Goal: Task Accomplishment & Management: Use online tool/utility

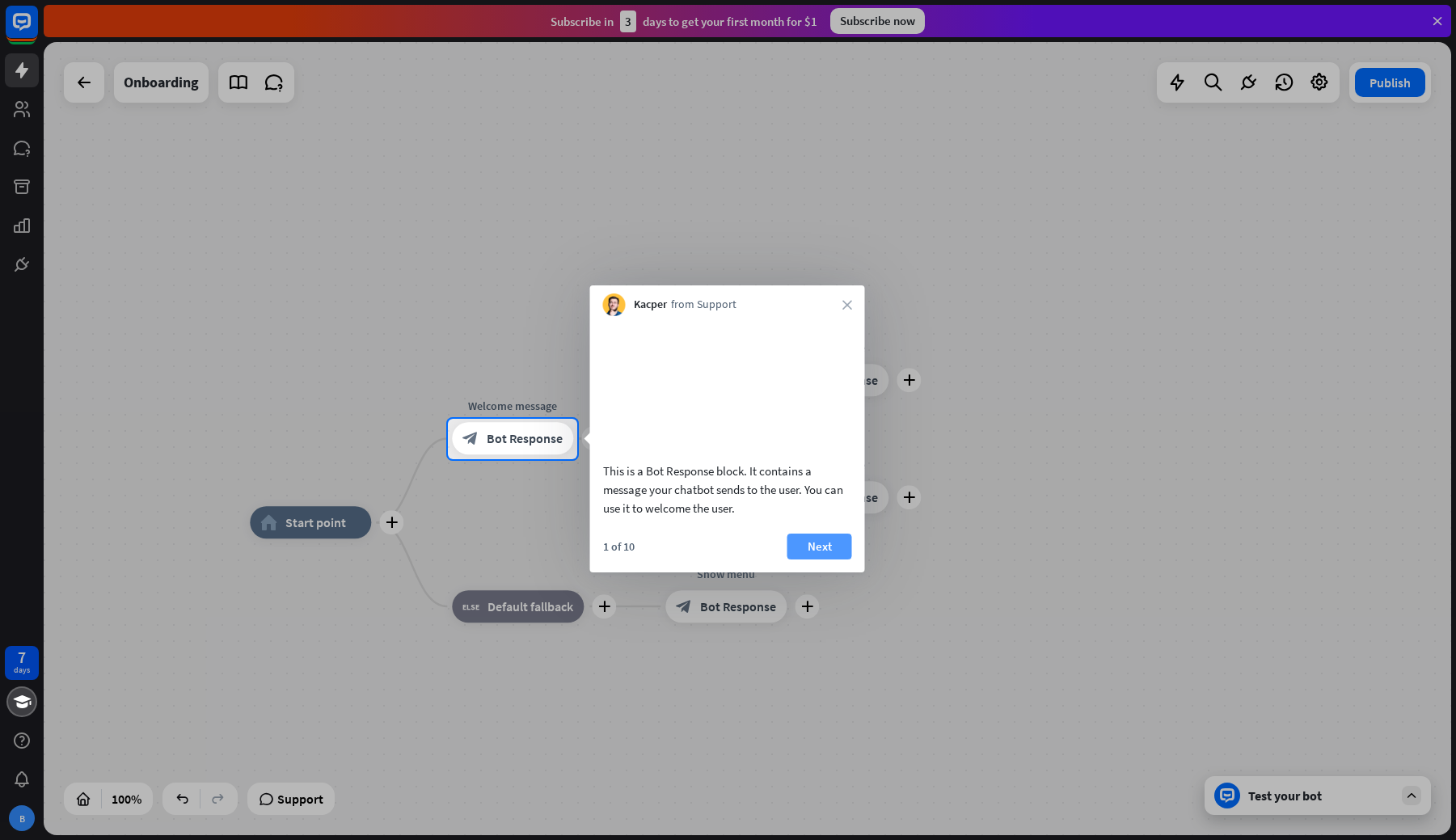
click at [825, 560] on button "Next" at bounding box center [819, 546] width 64 height 26
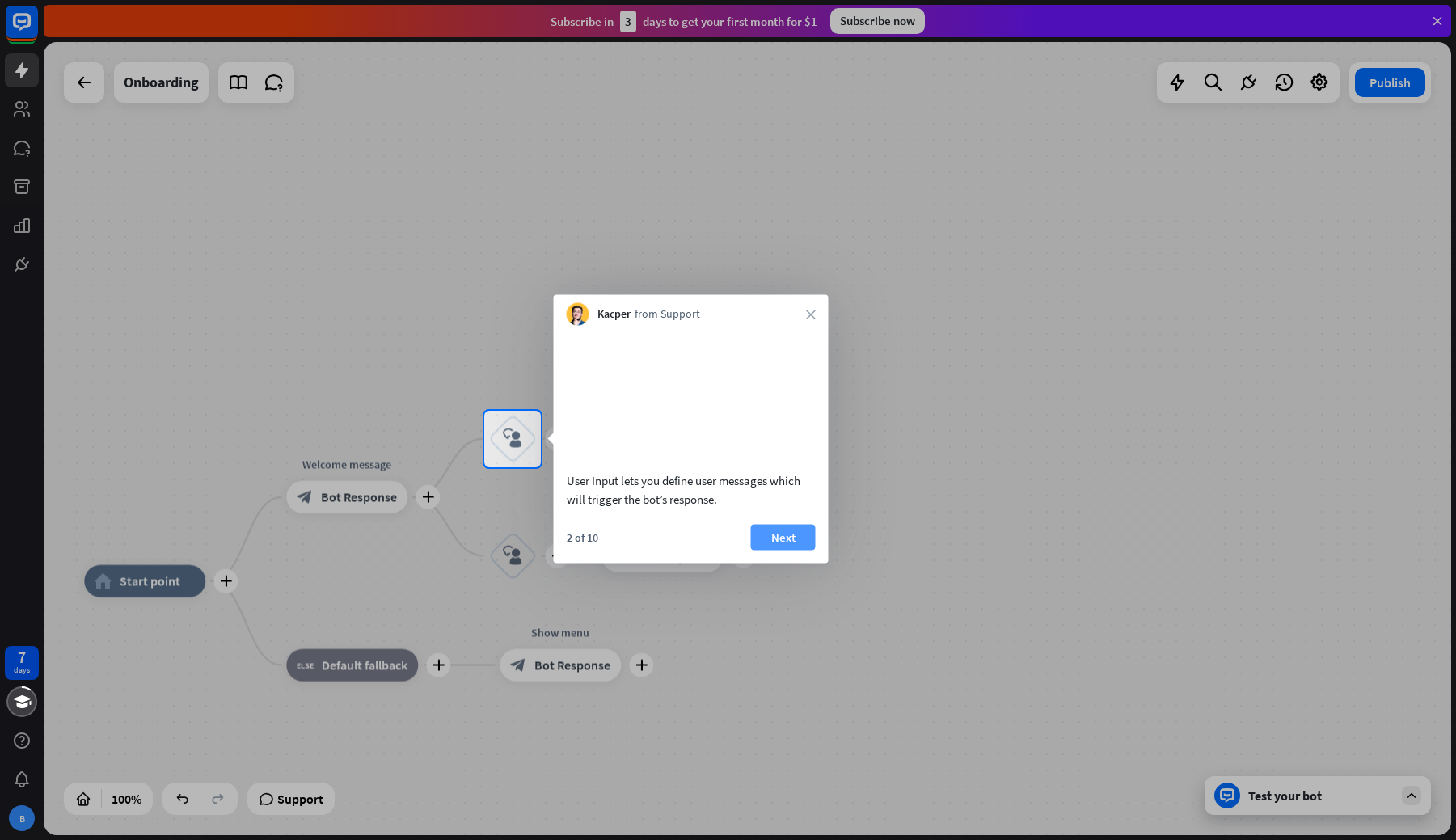
click at [796, 550] on button "Next" at bounding box center [783, 537] width 64 height 26
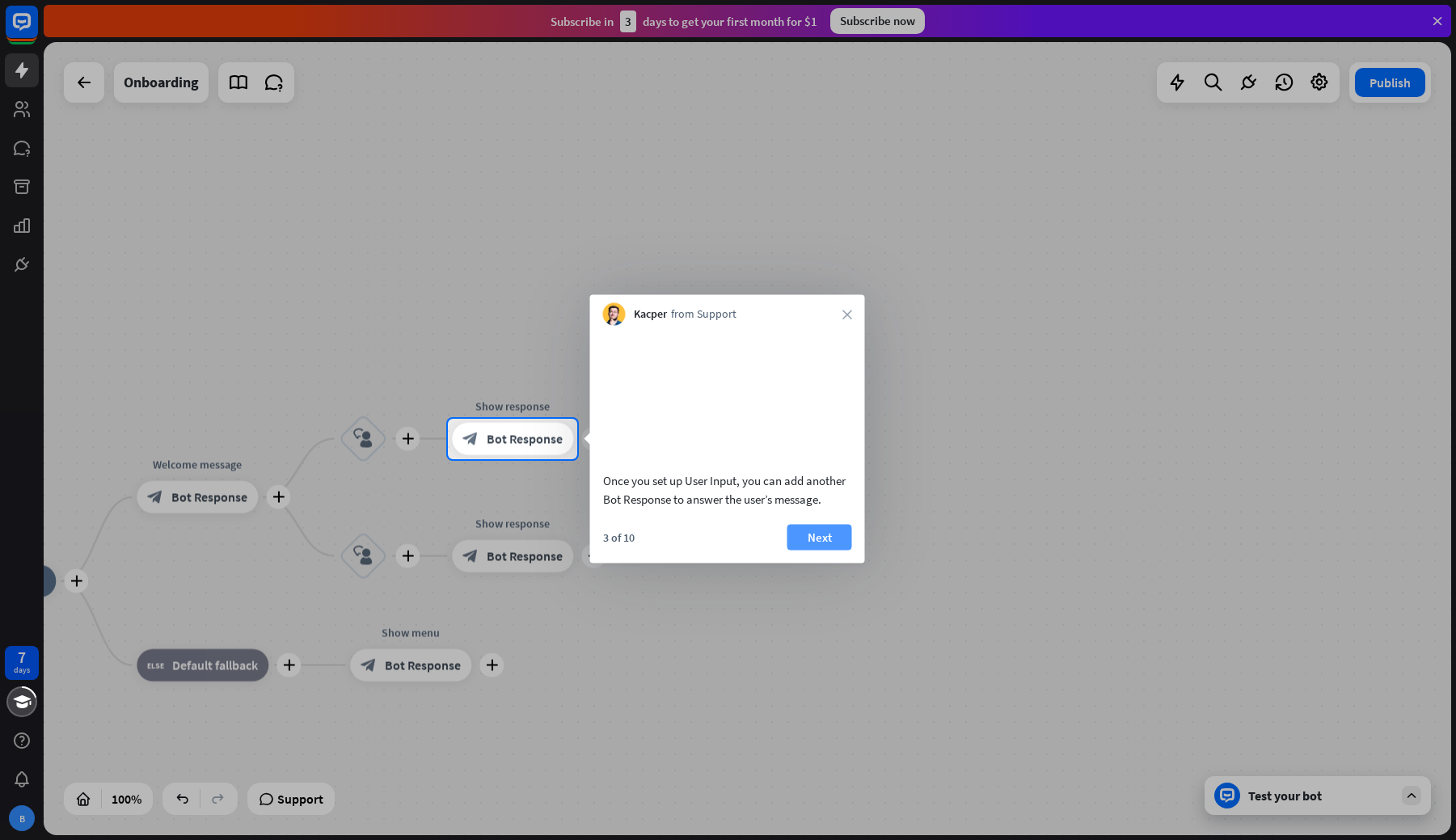
click at [798, 550] on button "Next" at bounding box center [819, 537] width 64 height 26
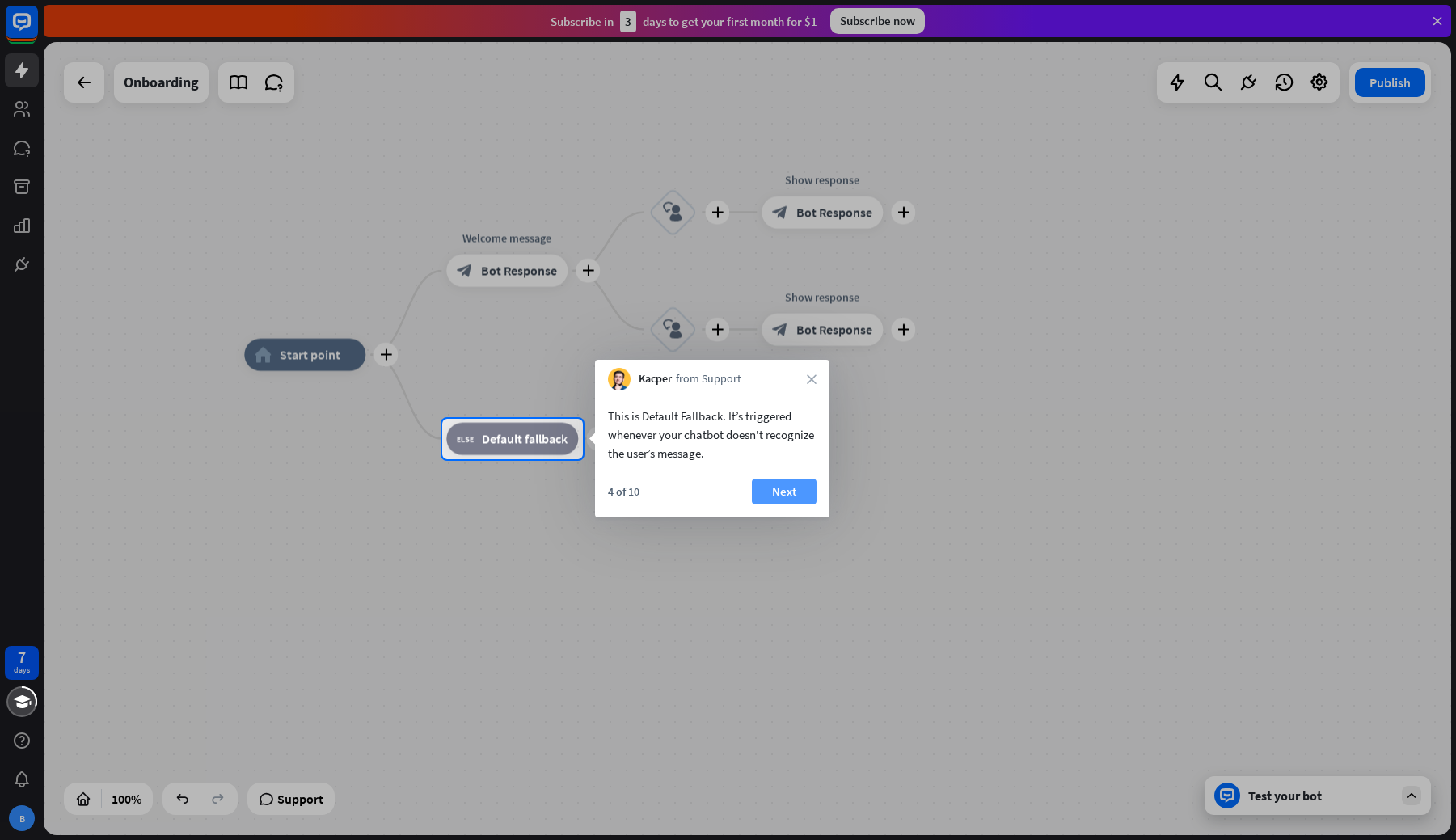
click at [775, 492] on button "Next" at bounding box center [784, 491] width 64 height 26
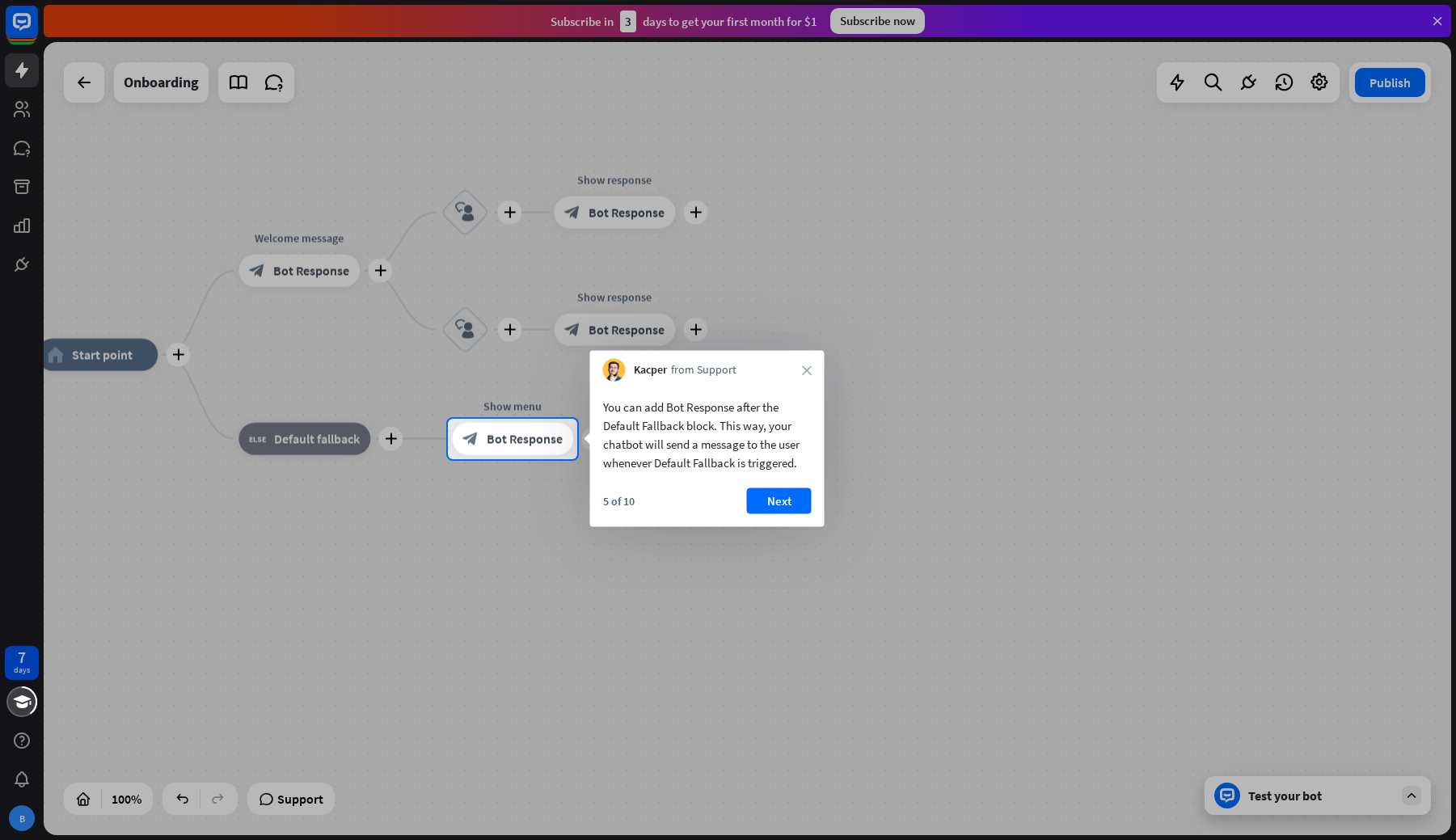
click at [785, 515] on div "5 of 10 Next" at bounding box center [708, 508] width 235 height 39
click at [785, 494] on button "Next" at bounding box center [779, 501] width 64 height 26
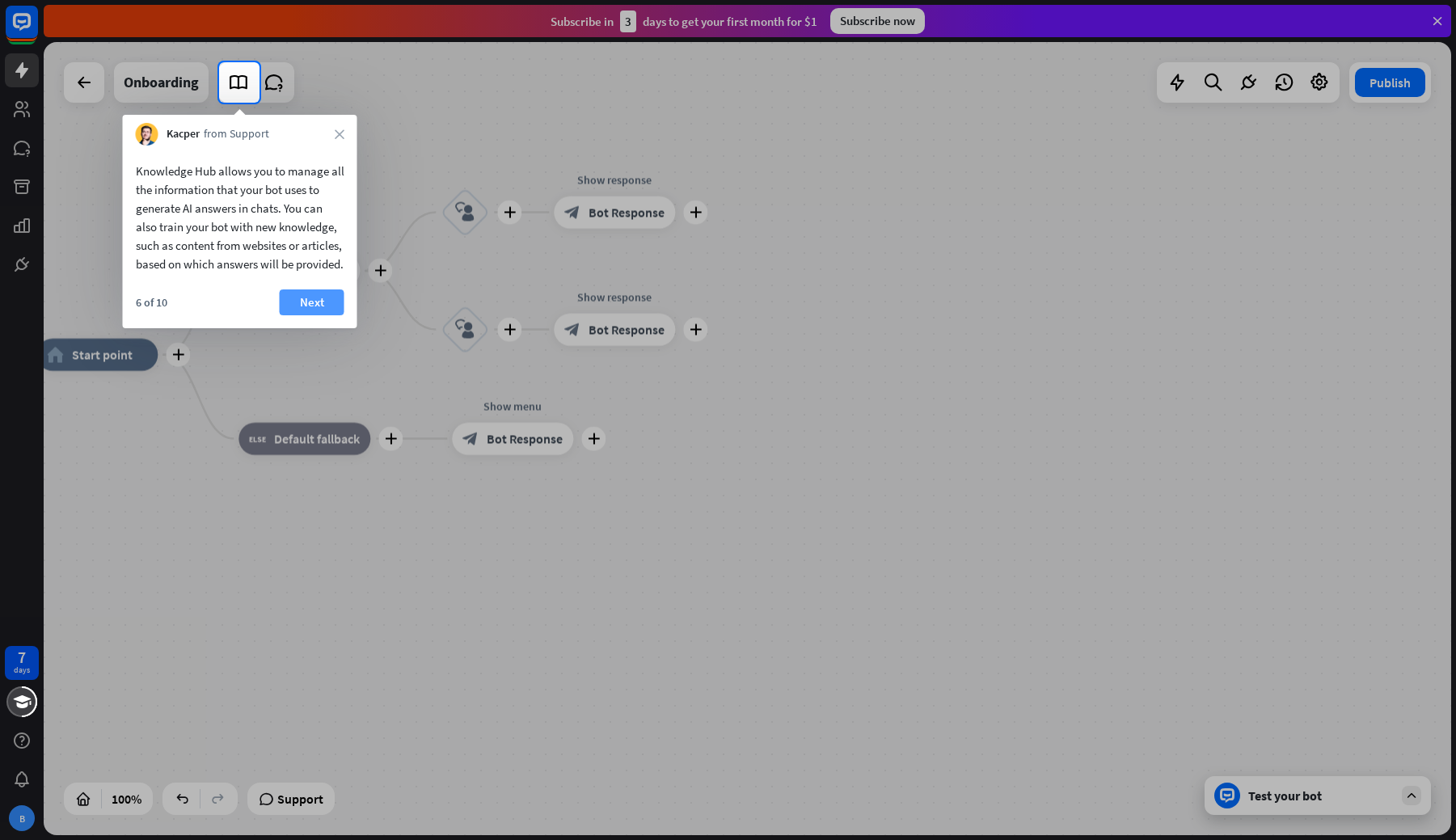
click at [298, 315] on button "Next" at bounding box center [312, 302] width 64 height 26
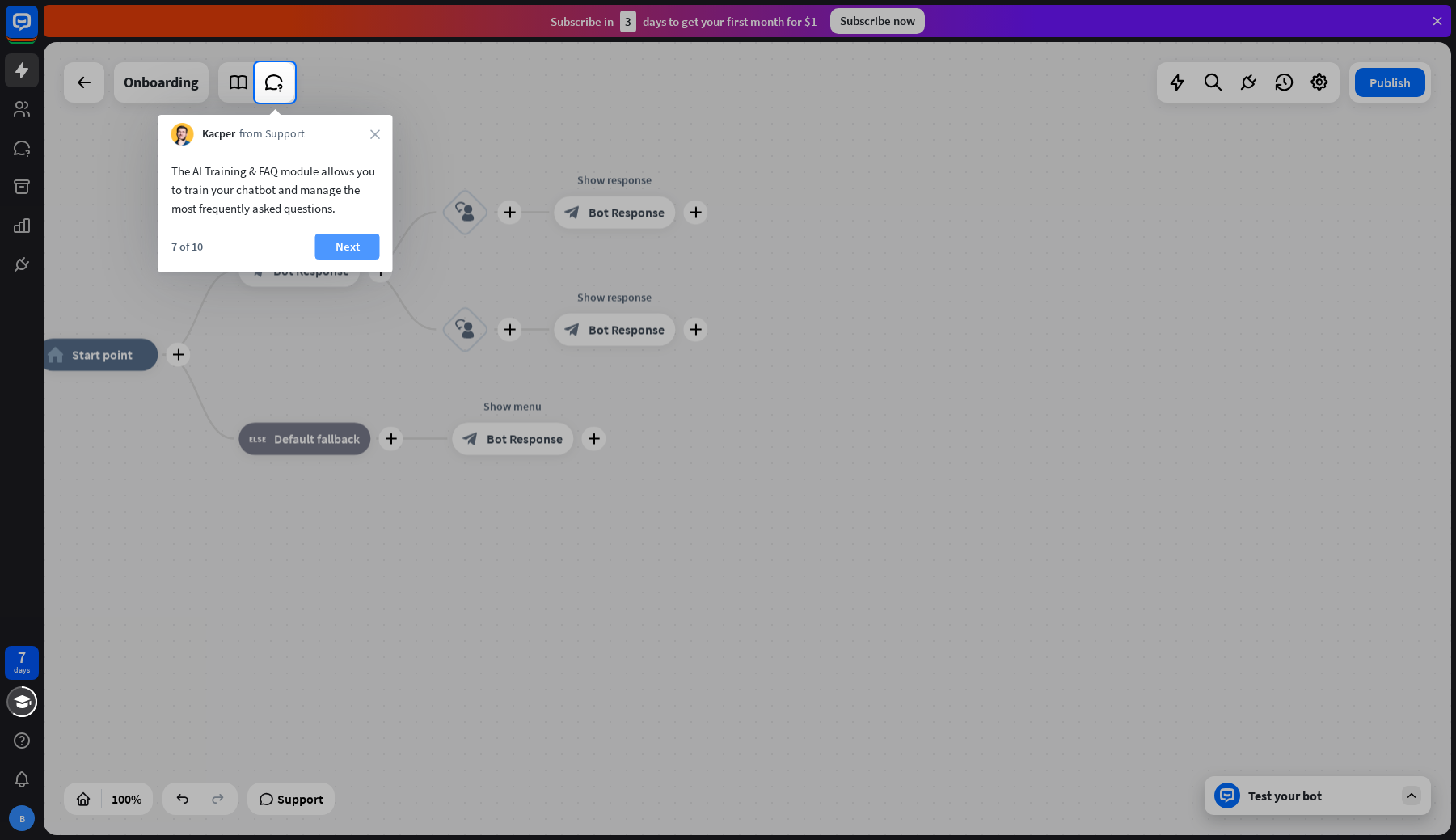
click at [337, 255] on button "Next" at bounding box center [347, 246] width 64 height 26
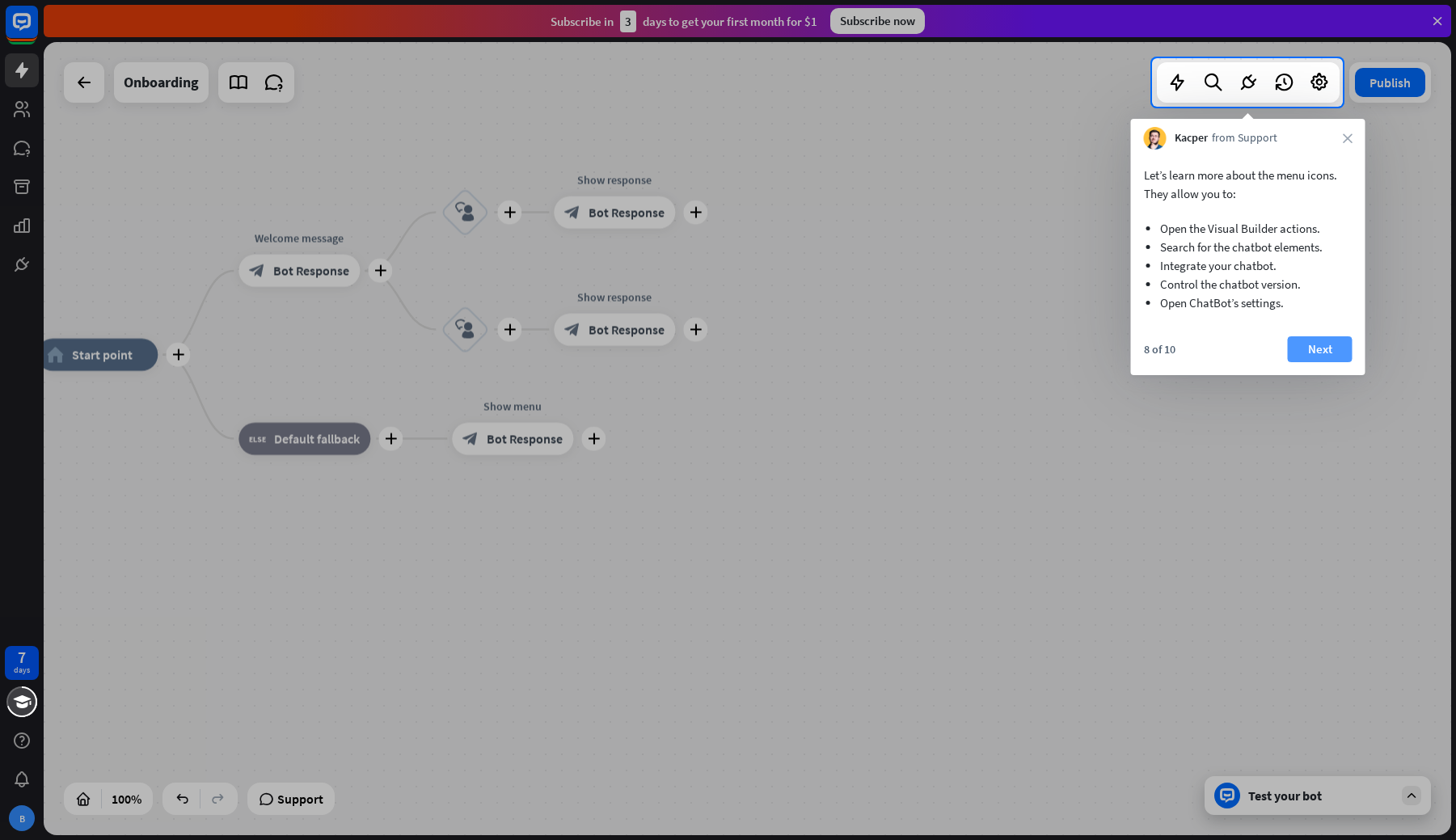
click at [1320, 356] on button "Next" at bounding box center [1320, 349] width 64 height 26
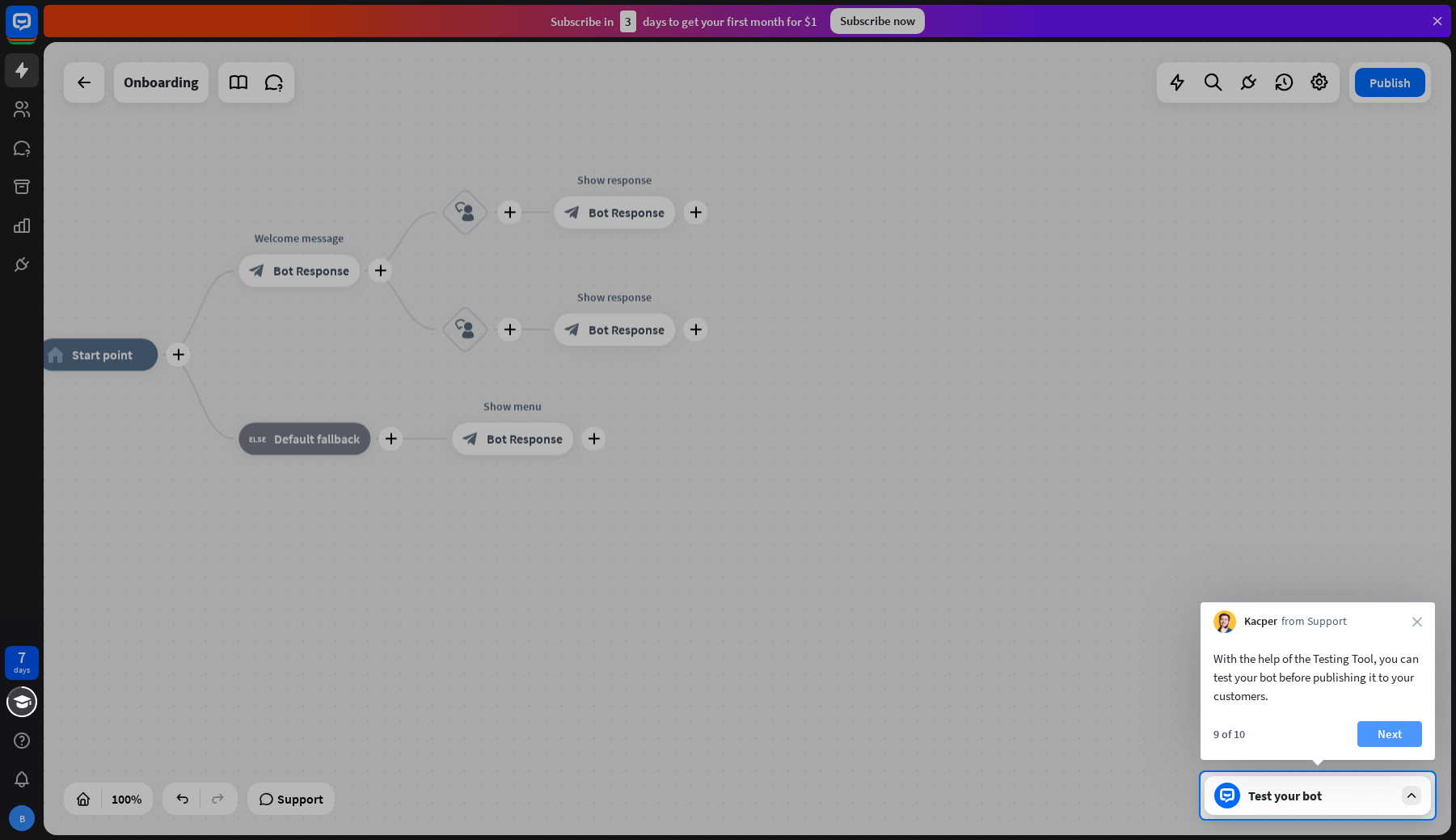
click at [1382, 728] on button "Next" at bounding box center [1390, 733] width 64 height 26
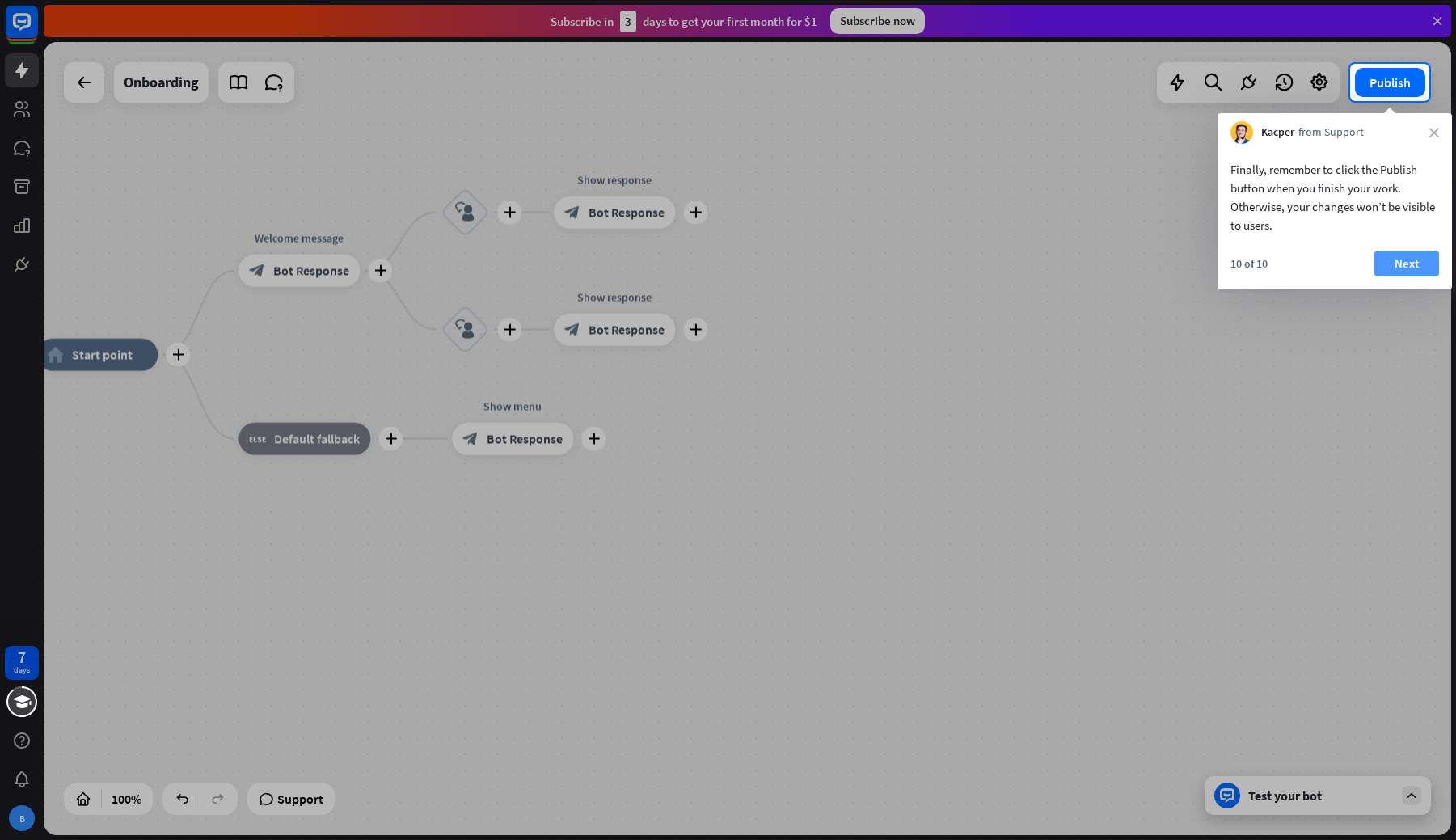
click at [1417, 258] on button "Next" at bounding box center [1406, 263] width 64 height 26
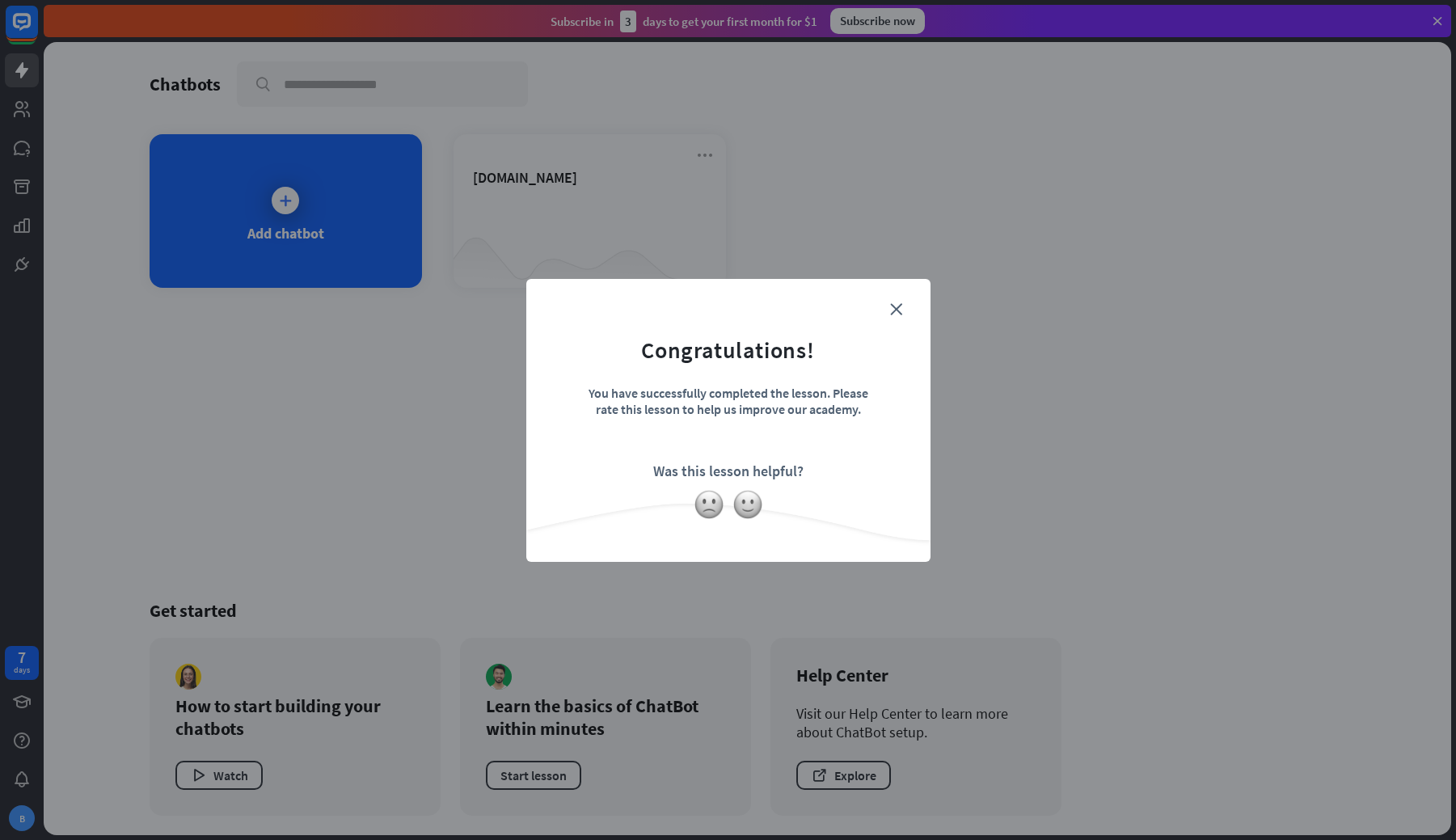
click at [886, 303] on form "Congratulations! You have successfully completed the lesson. Please rate this l…" at bounding box center [728, 396] width 364 height 193
click at [889, 303] on form "Congratulations! You have successfully completed the lesson. Please rate this l…" at bounding box center [728, 396] width 364 height 193
click at [898, 303] on icon "close" at bounding box center [895, 309] width 12 height 12
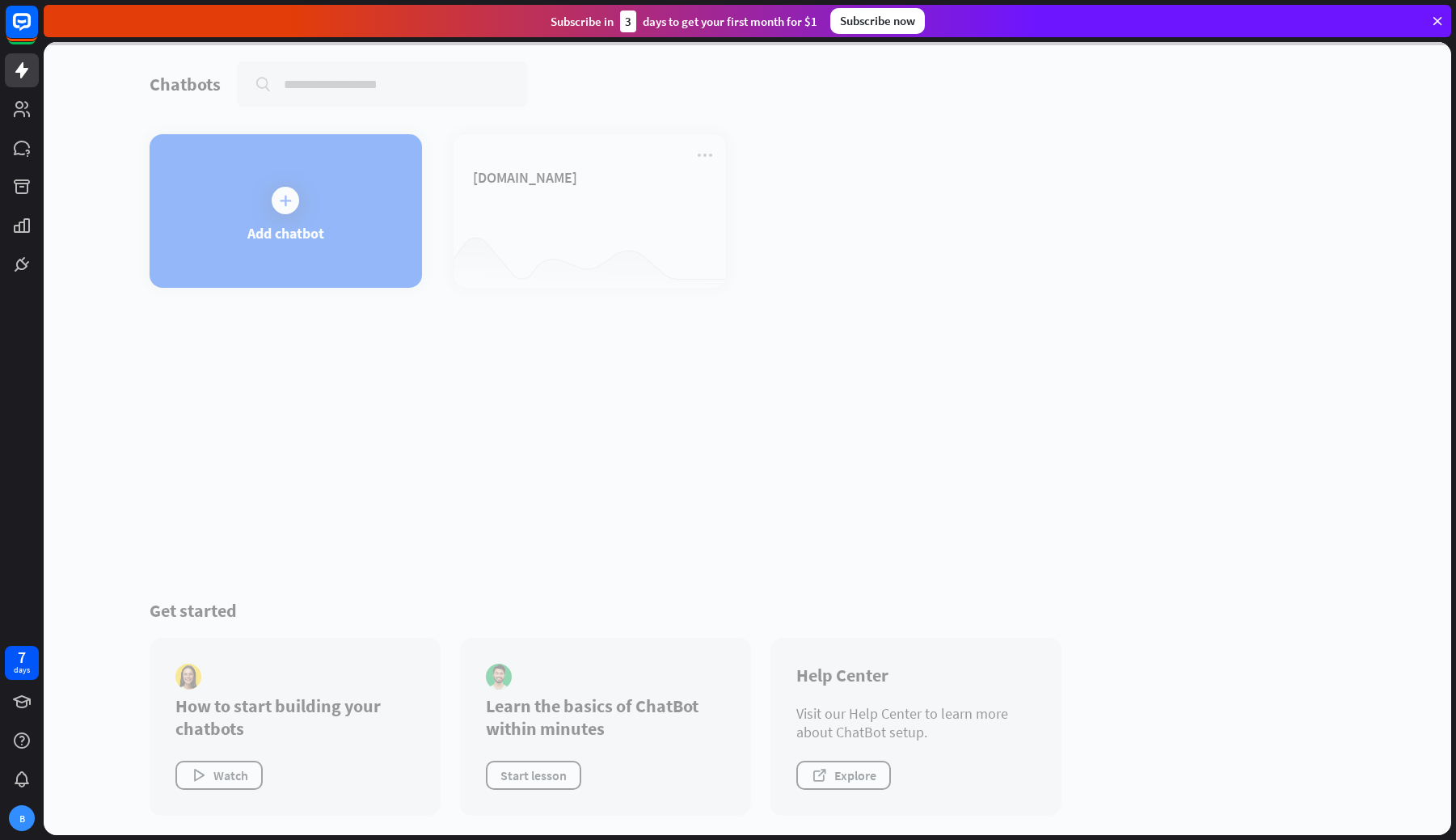
click at [566, 208] on div at bounding box center [747, 438] width 1407 height 793
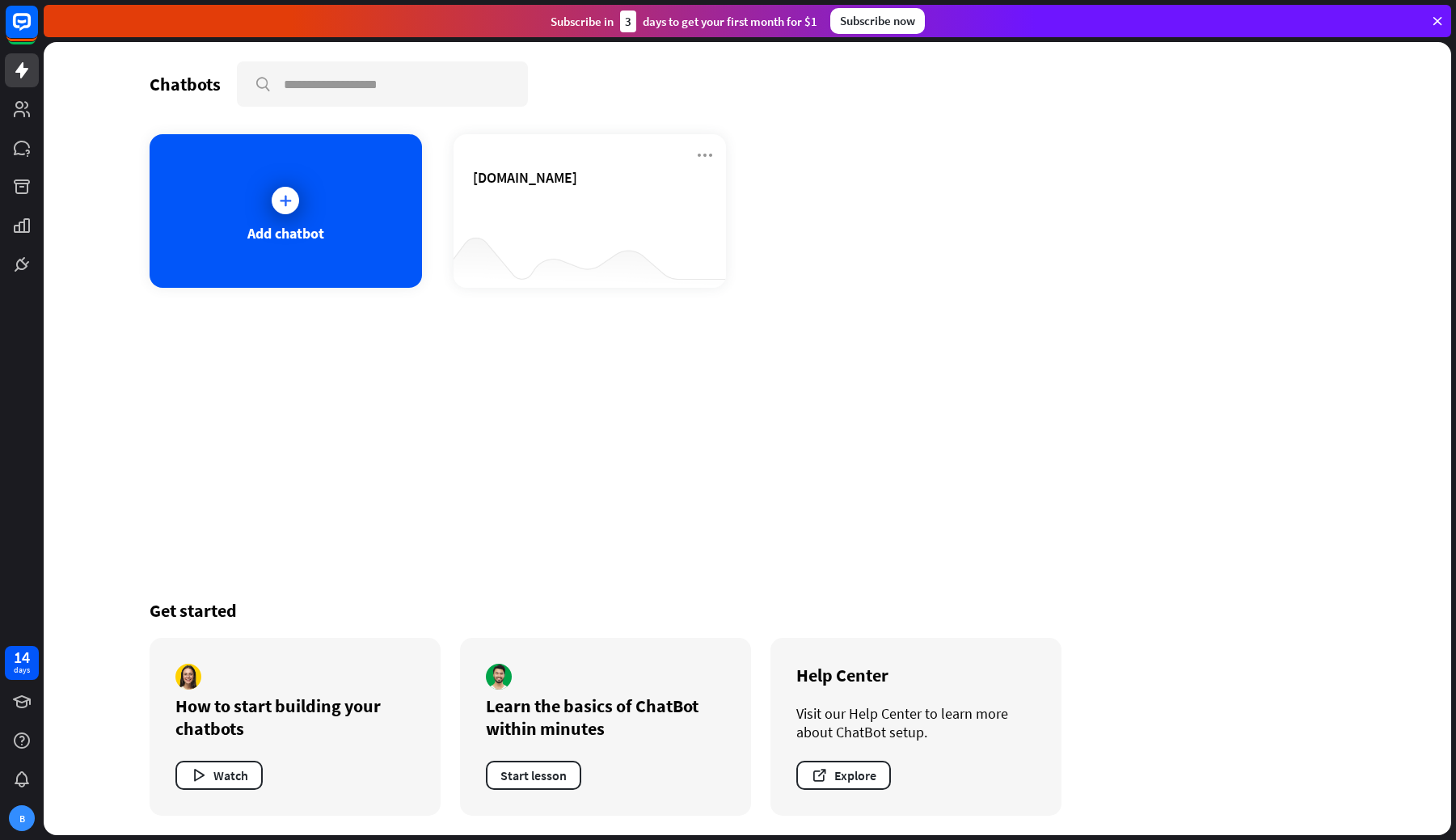
click at [566, 208] on div "[DOMAIN_NAME]" at bounding box center [590, 196] width 234 height 56
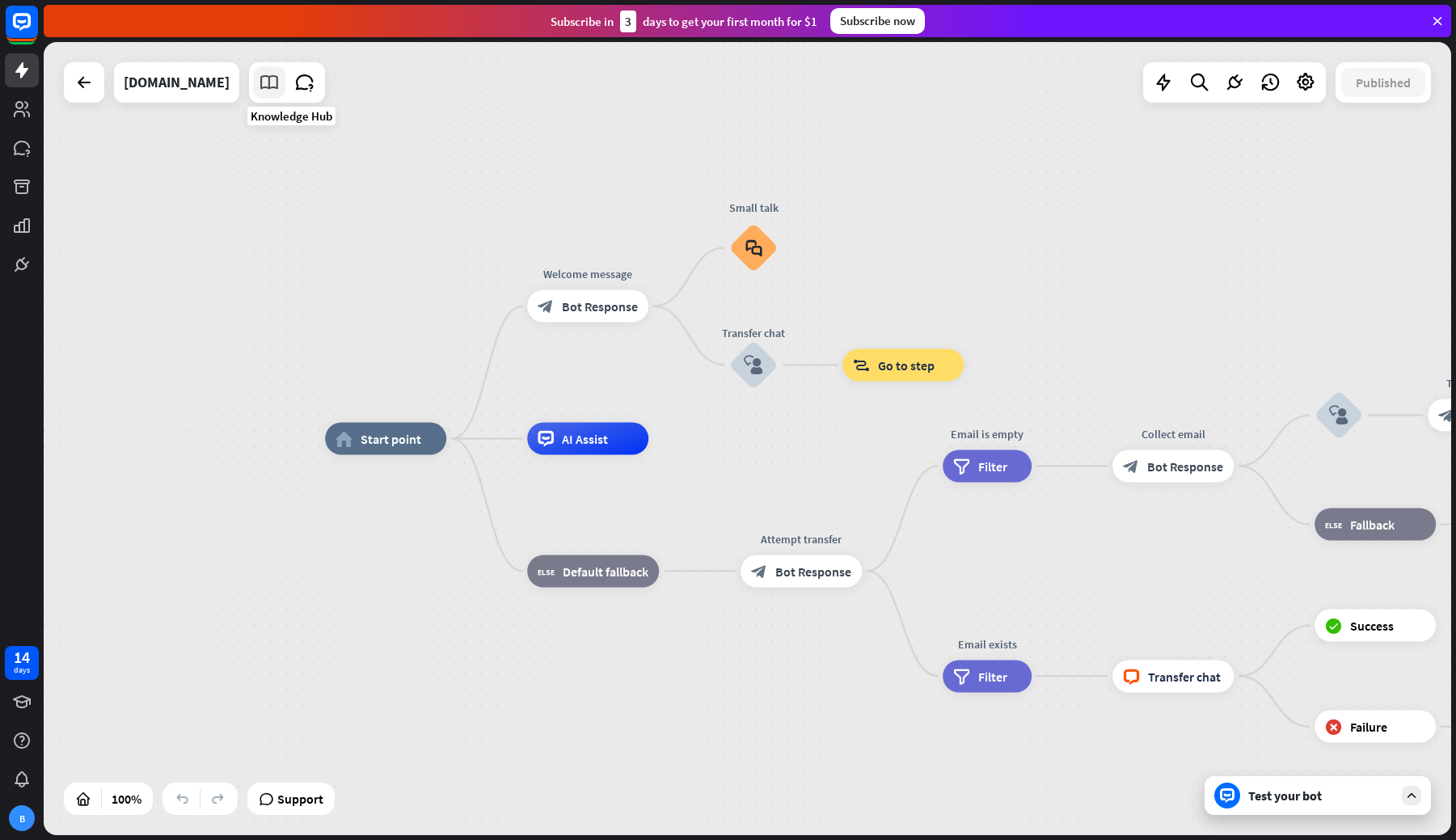
click at [279, 89] on icon at bounding box center [269, 82] width 21 height 21
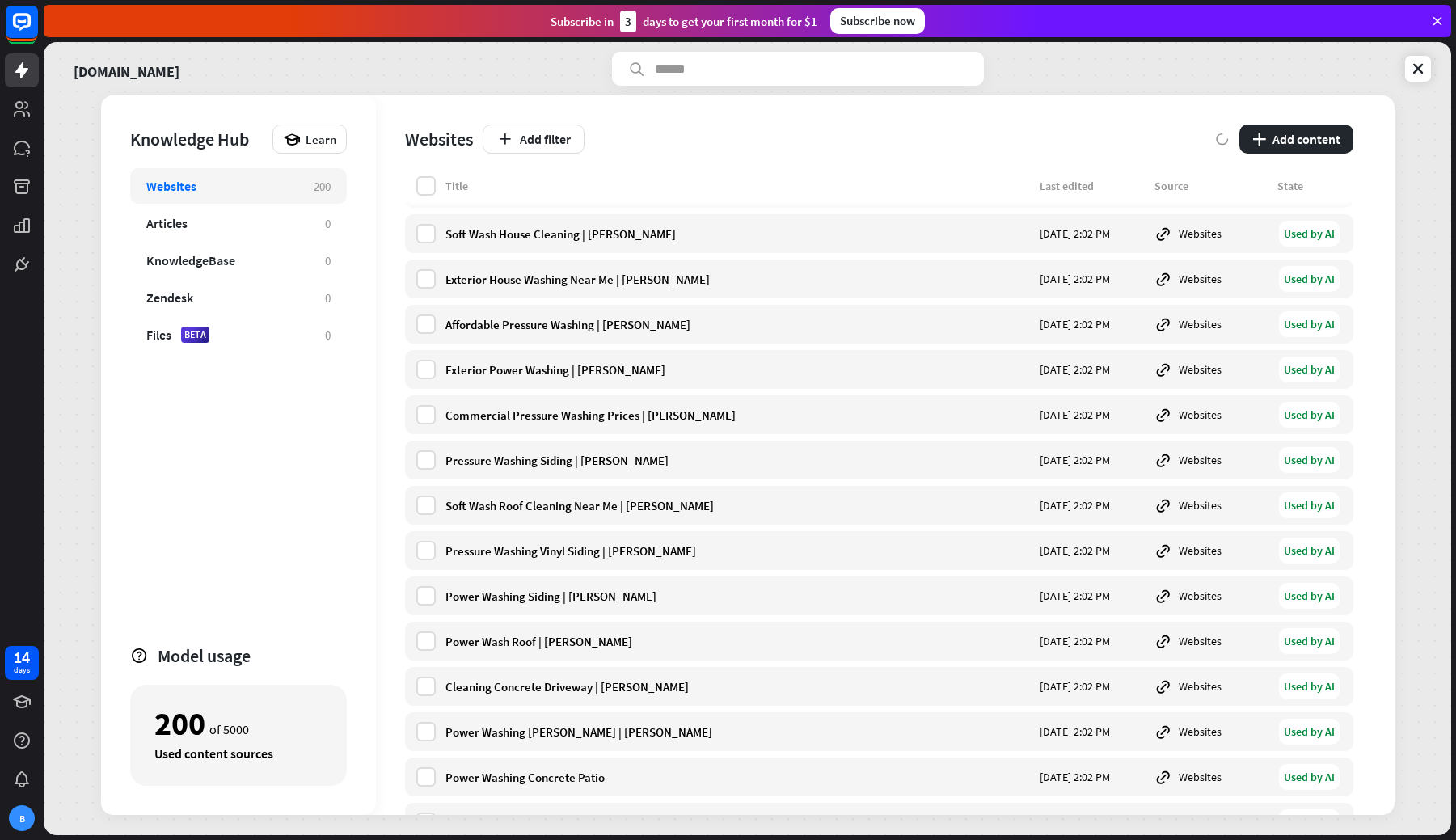
scroll to position [7361, 0]
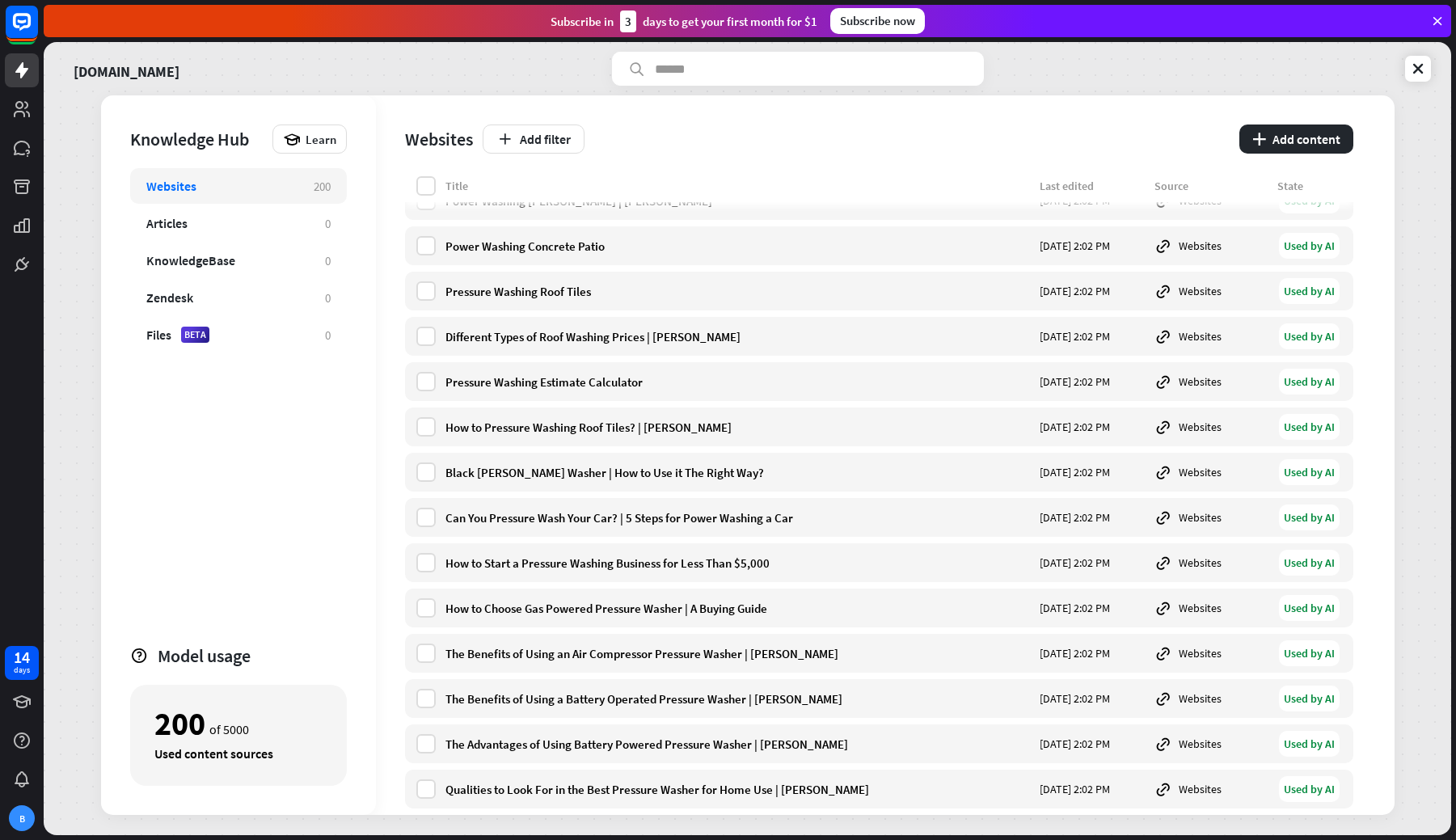
click at [263, 644] on div "Model usage" at bounding box center [252, 655] width 189 height 22
click at [261, 745] on div "Used content sources" at bounding box center [238, 753] width 168 height 17
click at [174, 141] on div "Knowledge Hub" at bounding box center [197, 138] width 134 height 22
drag, startPoint x: 174, startPoint y: 128, endPoint x: 174, endPoint y: 163, distance: 35.0
click at [174, 132] on div "Knowledge Hub" at bounding box center [197, 138] width 134 height 22
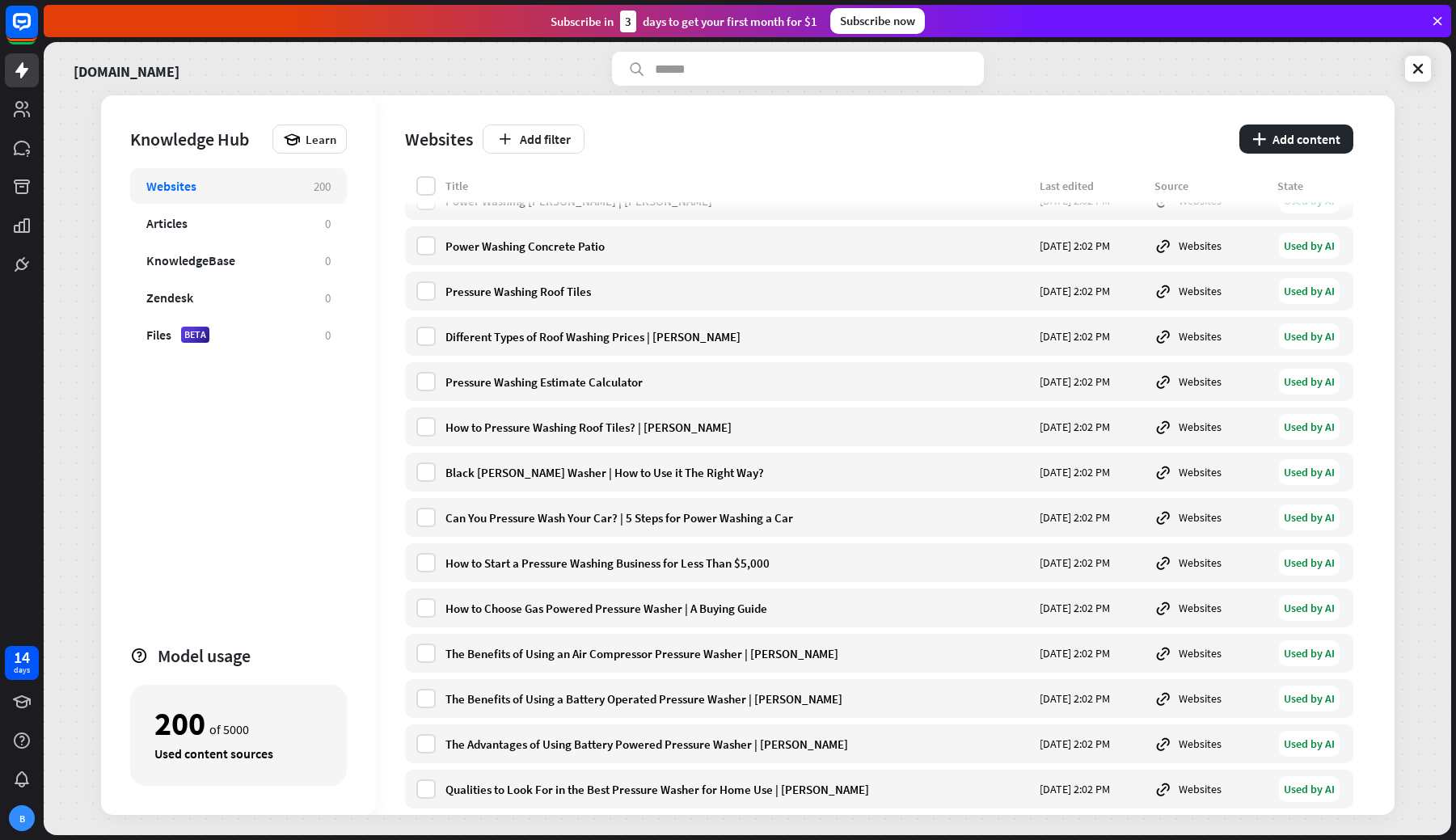
click at [174, 685] on div "200 of 5000 Used content sources" at bounding box center [238, 735] width 217 height 101
click at [174, 644] on div "Model usage" at bounding box center [252, 655] width 189 height 22
click at [1421, 64] on icon at bounding box center [1418, 69] width 17 height 17
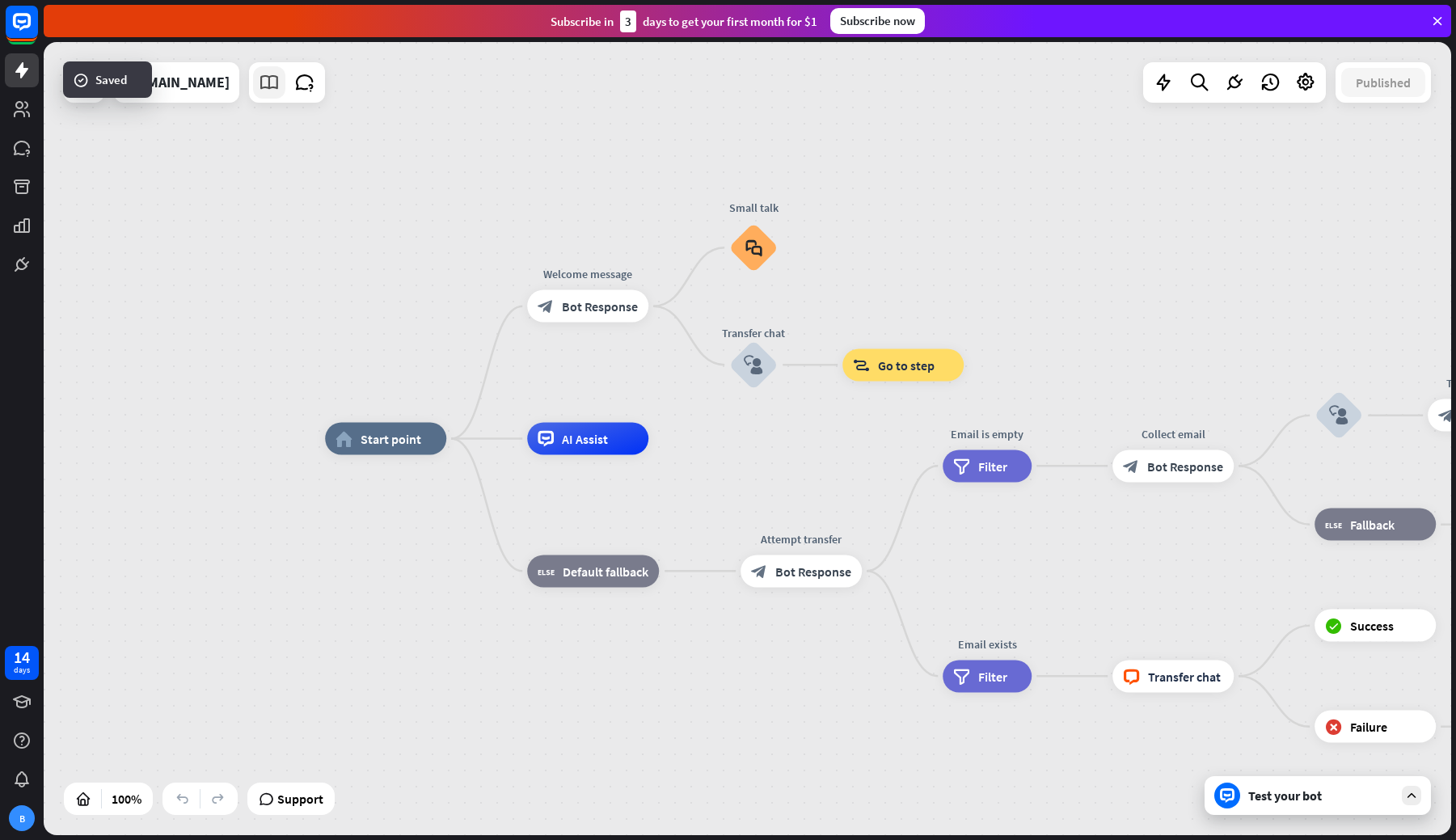
click at [279, 73] on icon at bounding box center [269, 82] width 21 height 21
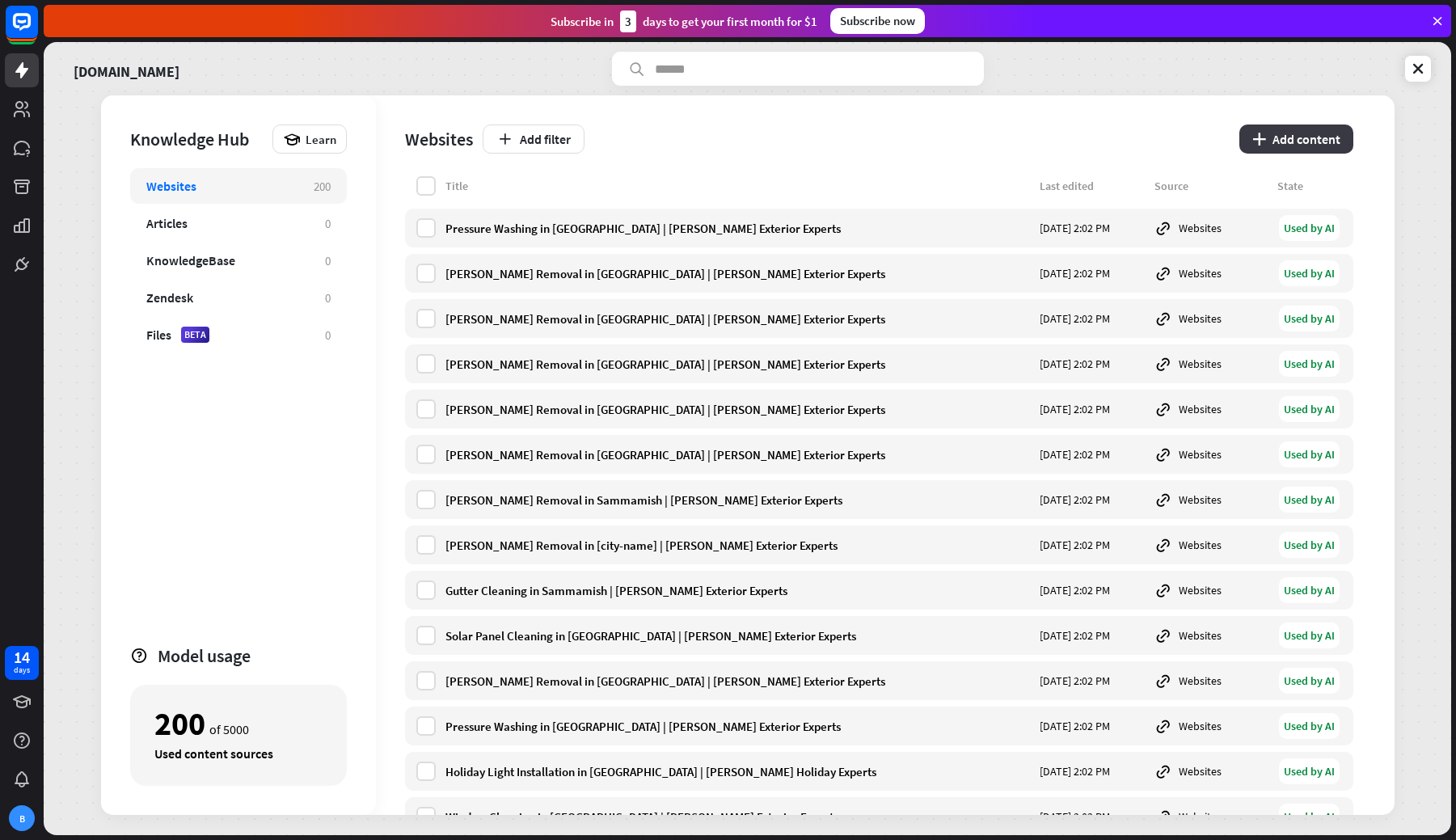
click at [1350, 137] on button "plus Add content" at bounding box center [1296, 139] width 114 height 29
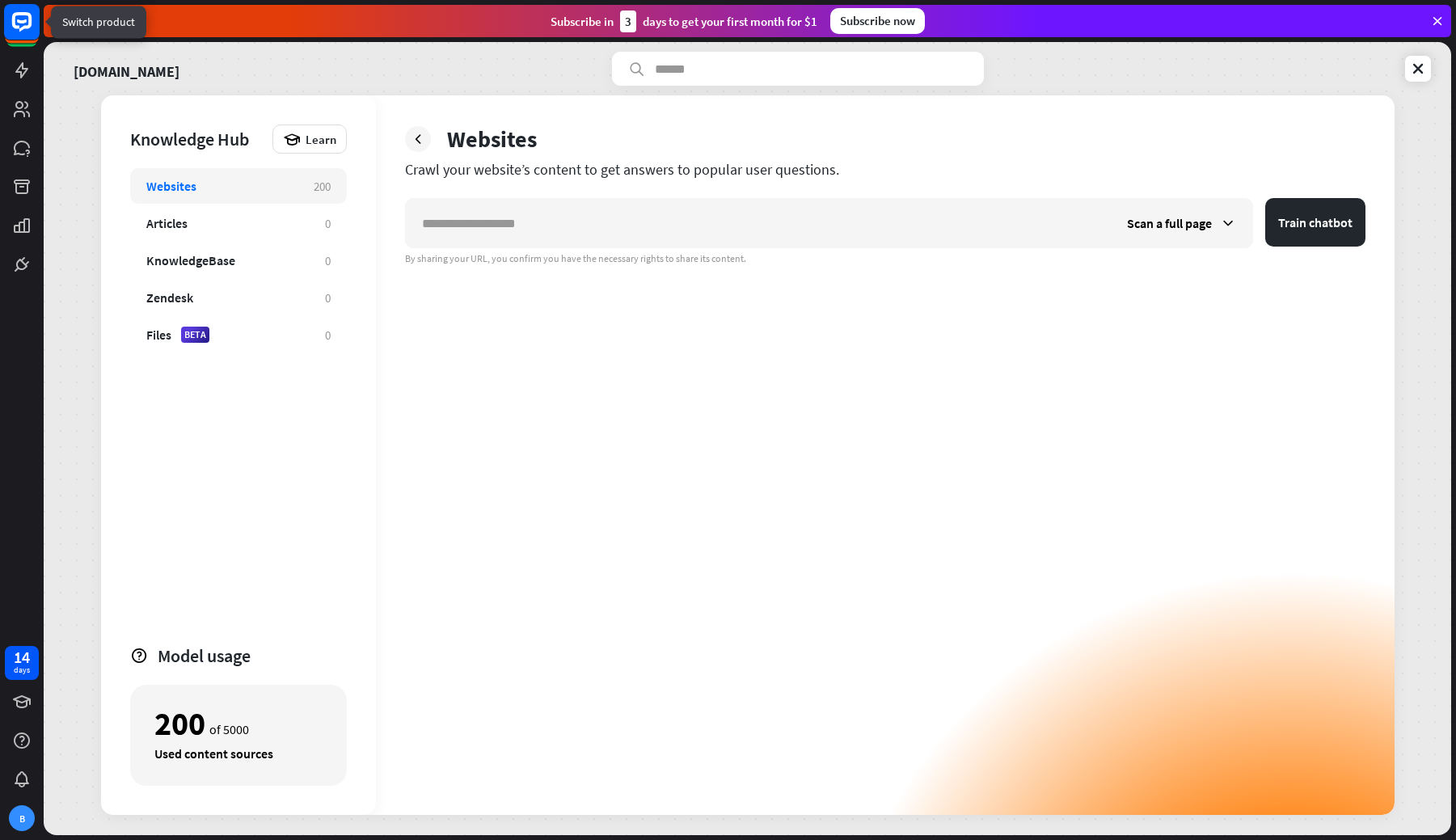
click at [31, 15] on rect at bounding box center [21, 21] width 36 height 36
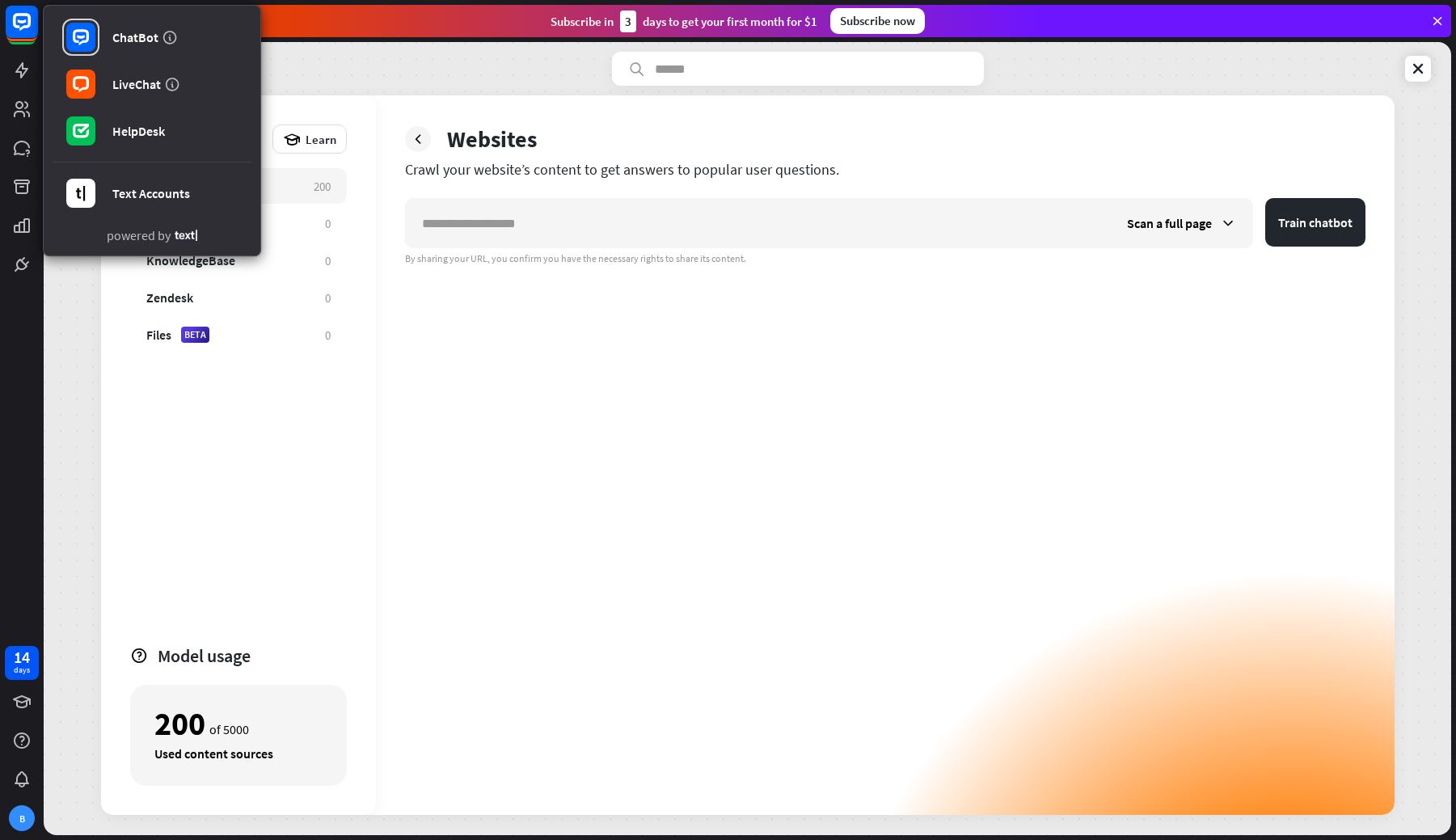
click at [493, 84] on div "[DOMAIN_NAME]" at bounding box center [747, 69] width 1367 height 34
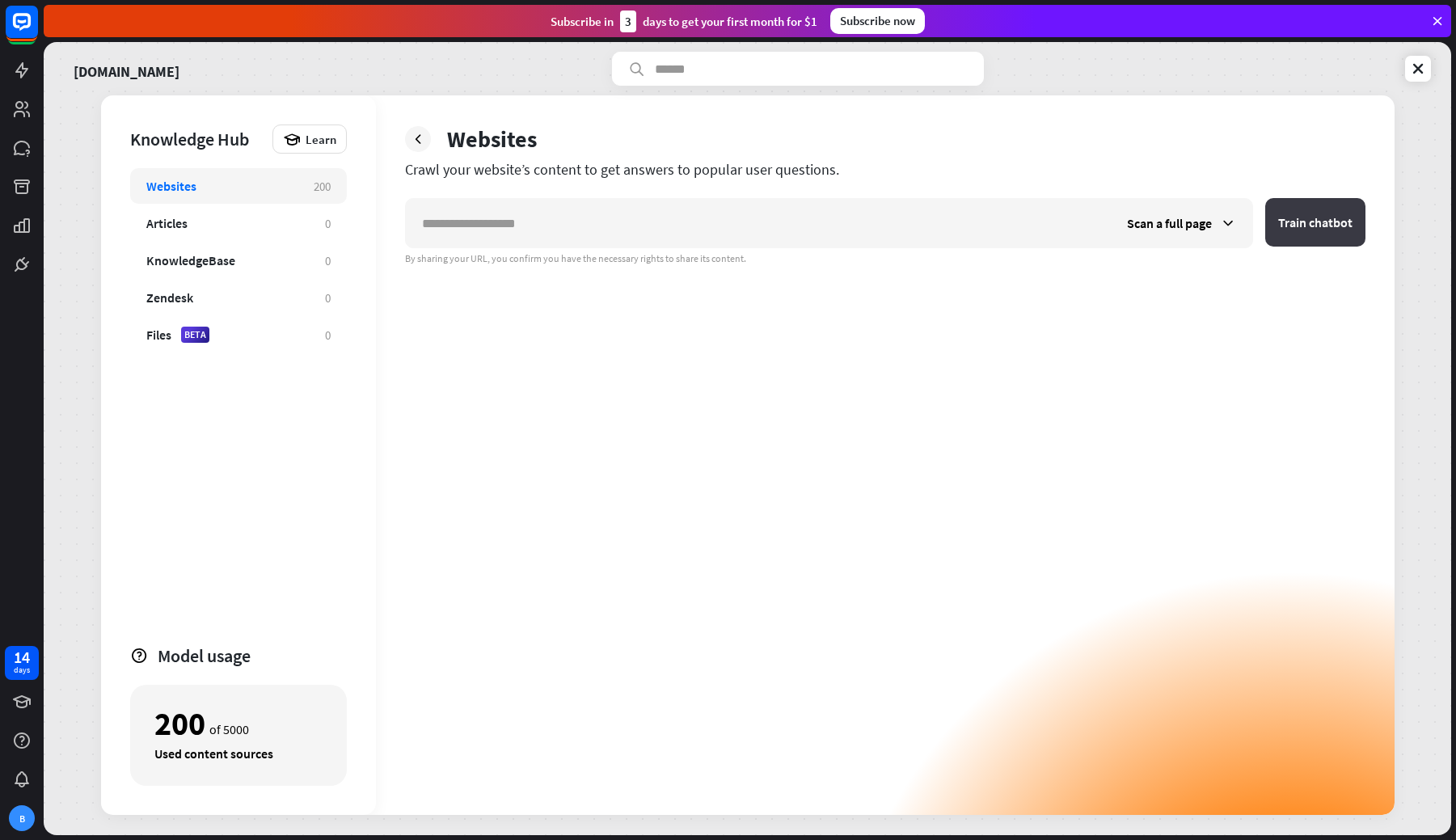
click at [1330, 225] on button "Train chatbot" at bounding box center [1315, 222] width 100 height 49
click at [412, 139] on icon at bounding box center [418, 139] width 17 height 17
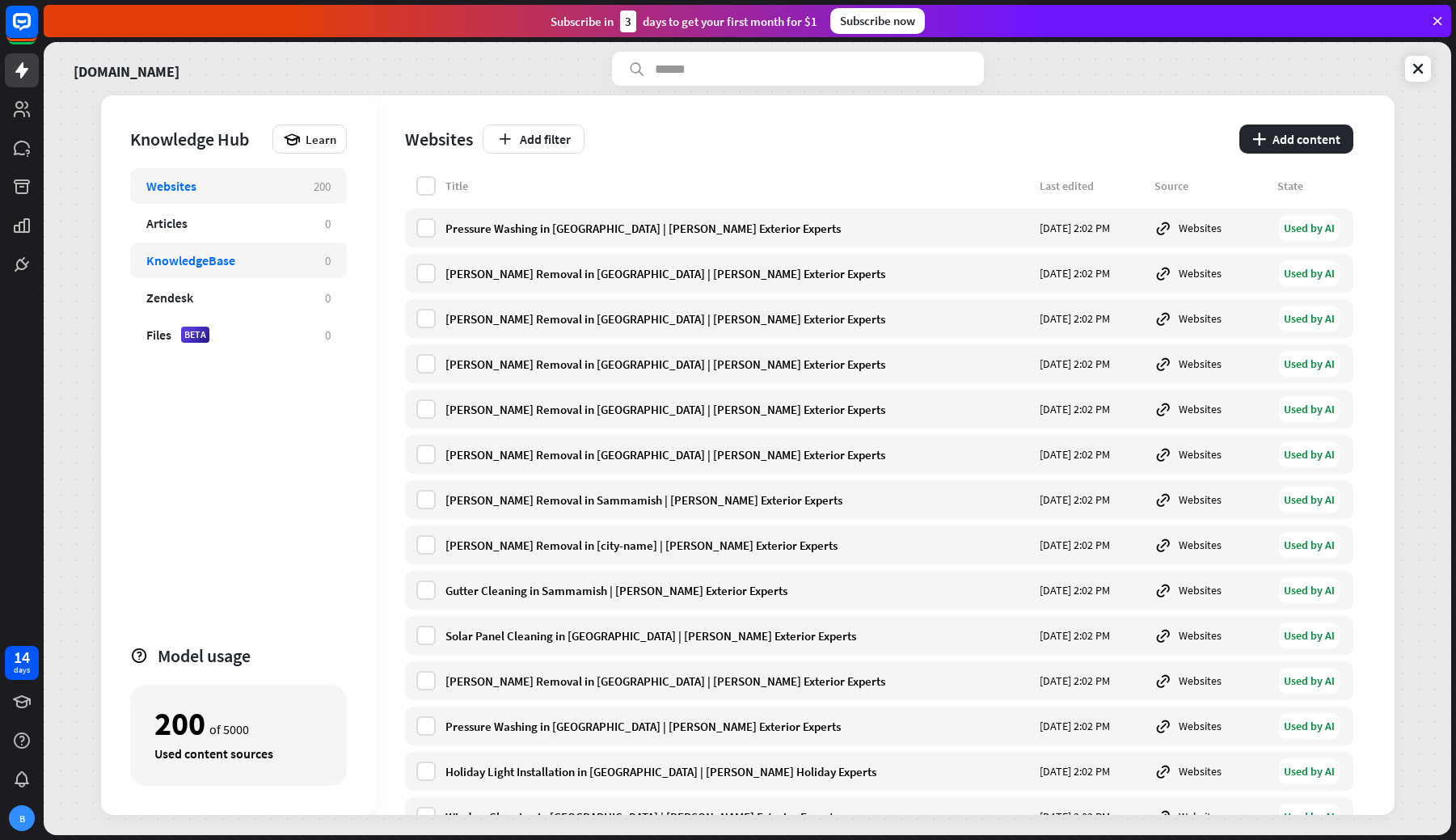
click at [295, 272] on div "KnowledgeBase 0" at bounding box center [238, 260] width 217 height 36
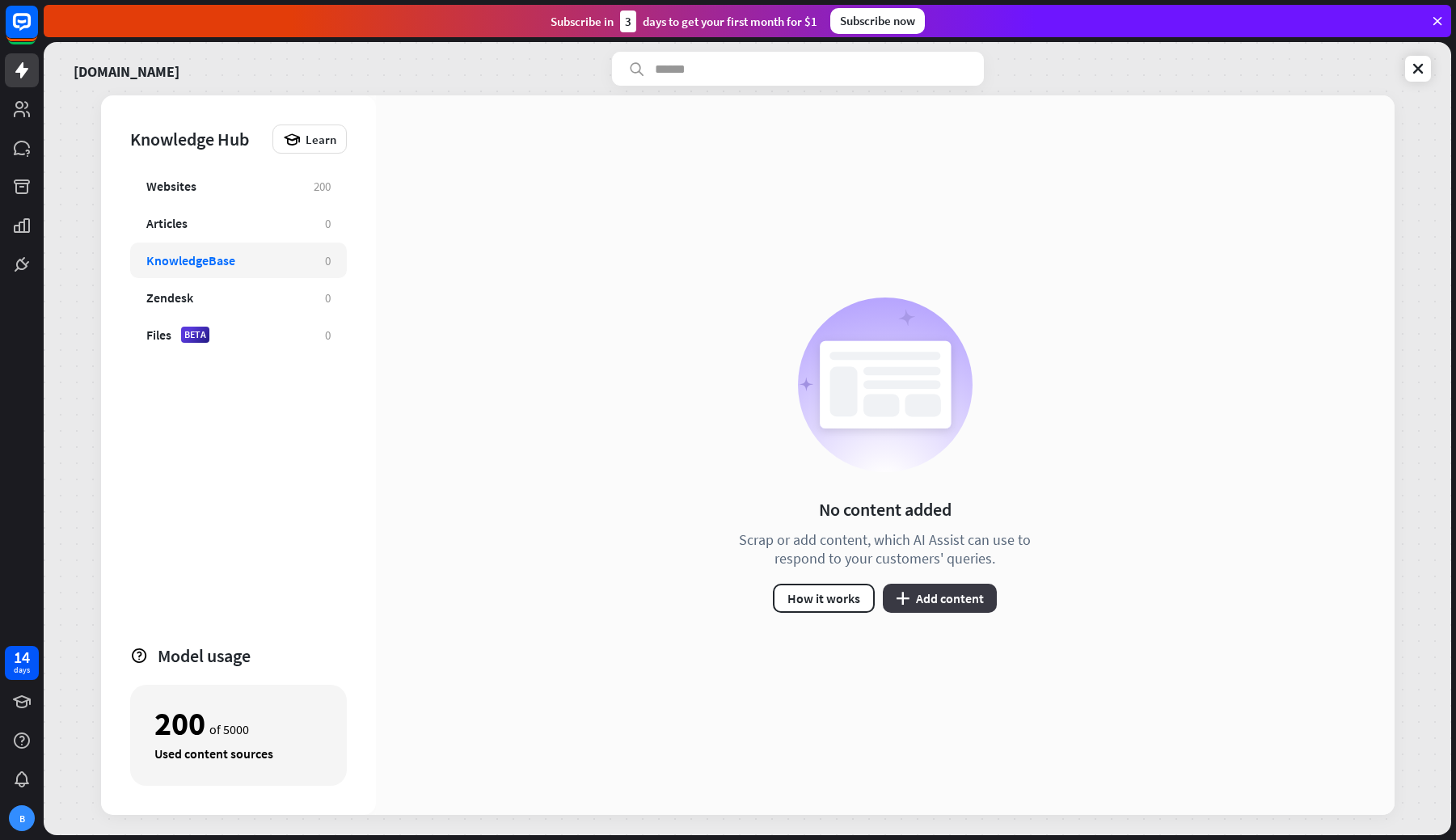
click at [983, 584] on button "plus Add content" at bounding box center [940, 598] width 114 height 29
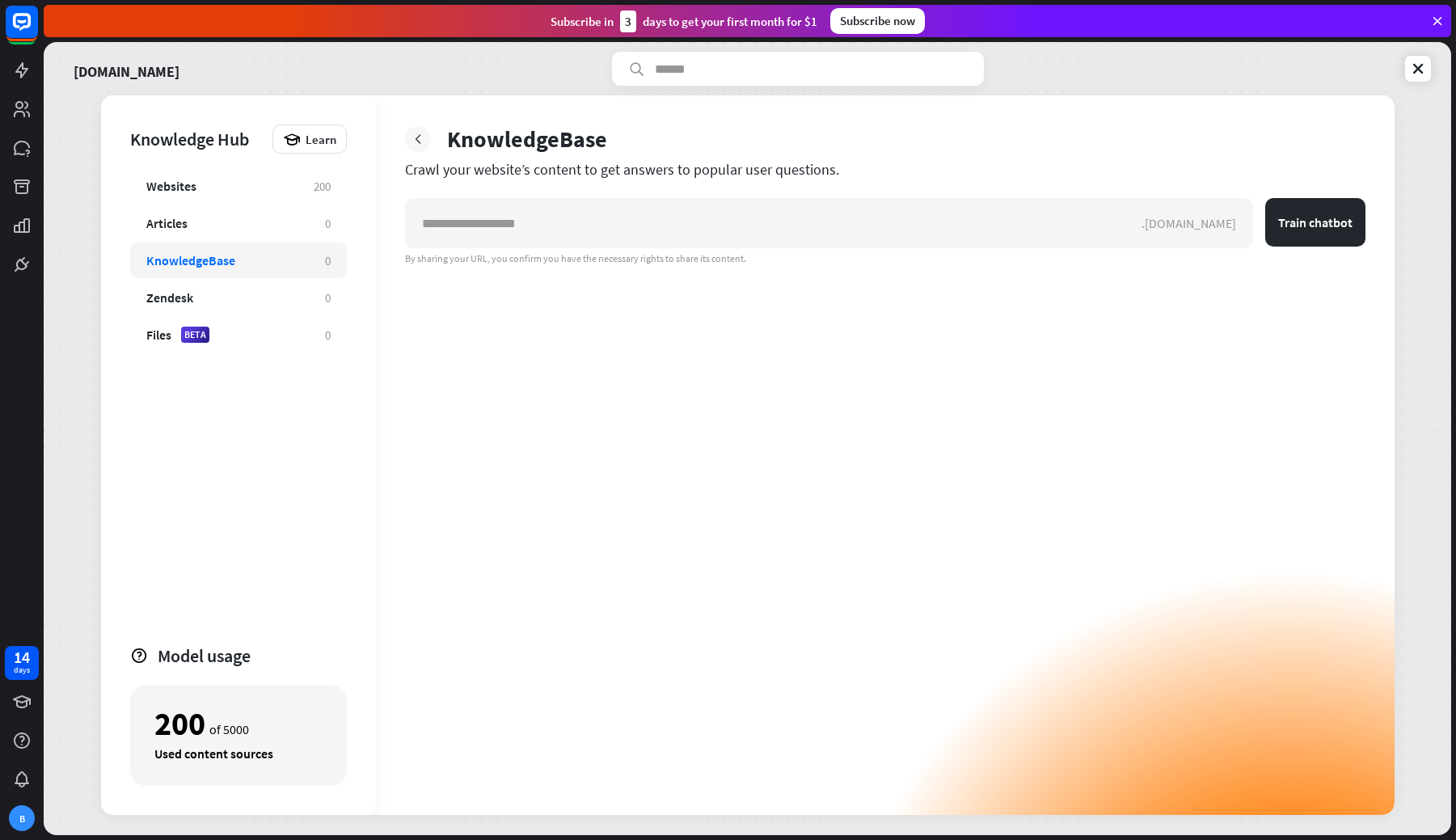
click at [421, 135] on icon at bounding box center [418, 139] width 17 height 17
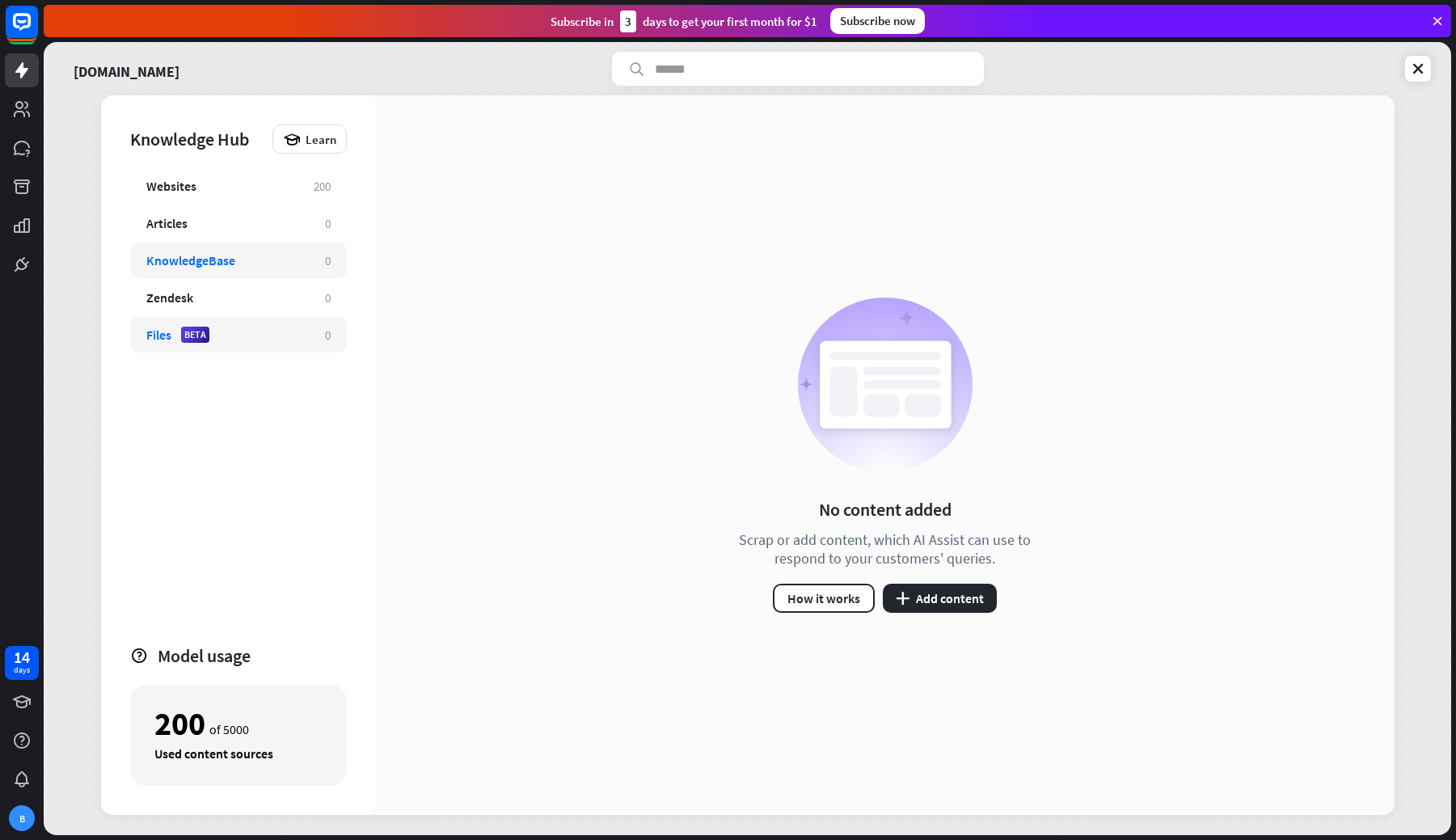
click at [255, 332] on div "Files BETA" at bounding box center [227, 335] width 163 height 17
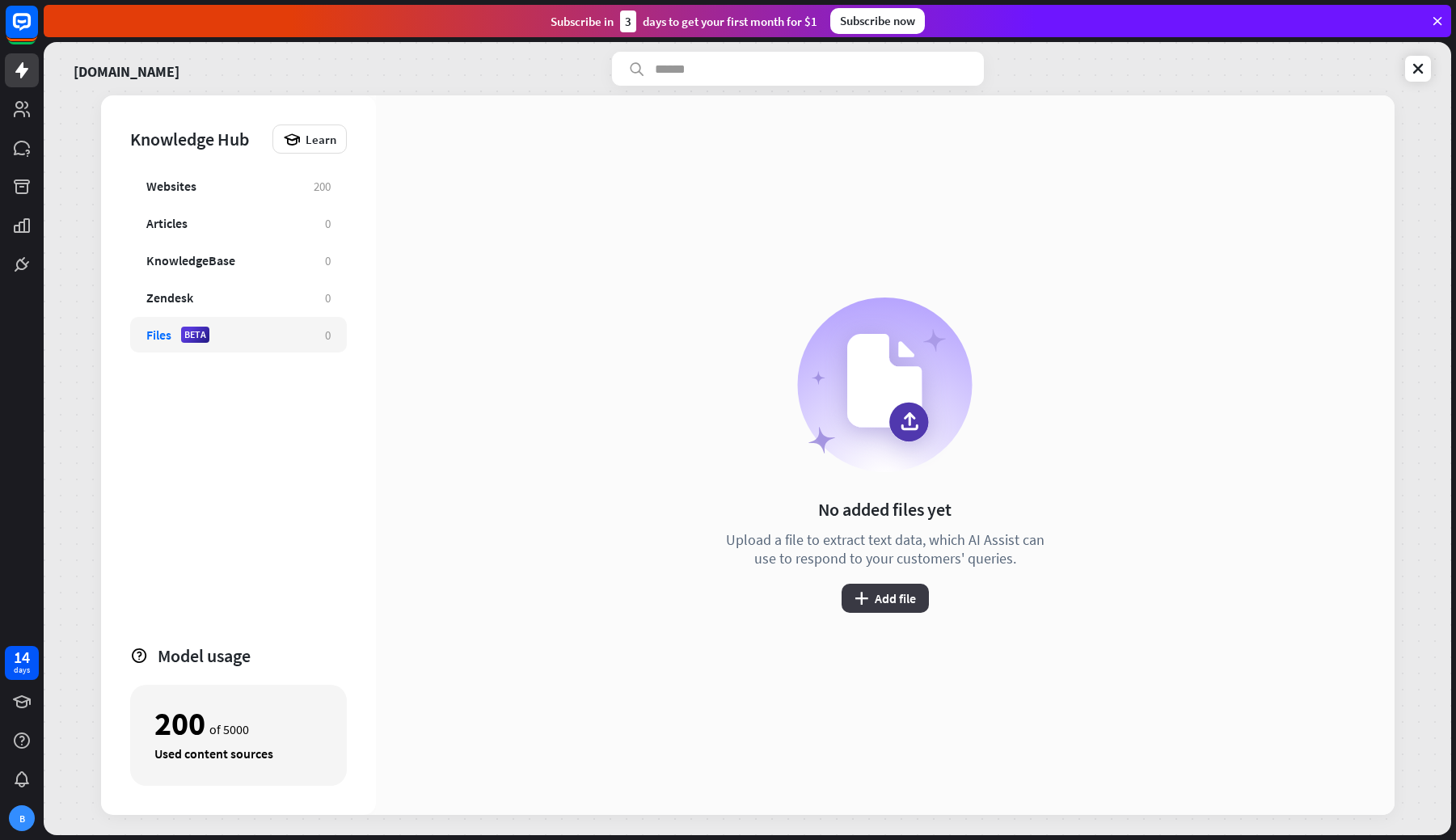
click at [899, 584] on button "plus Add file" at bounding box center [886, 598] width 88 height 29
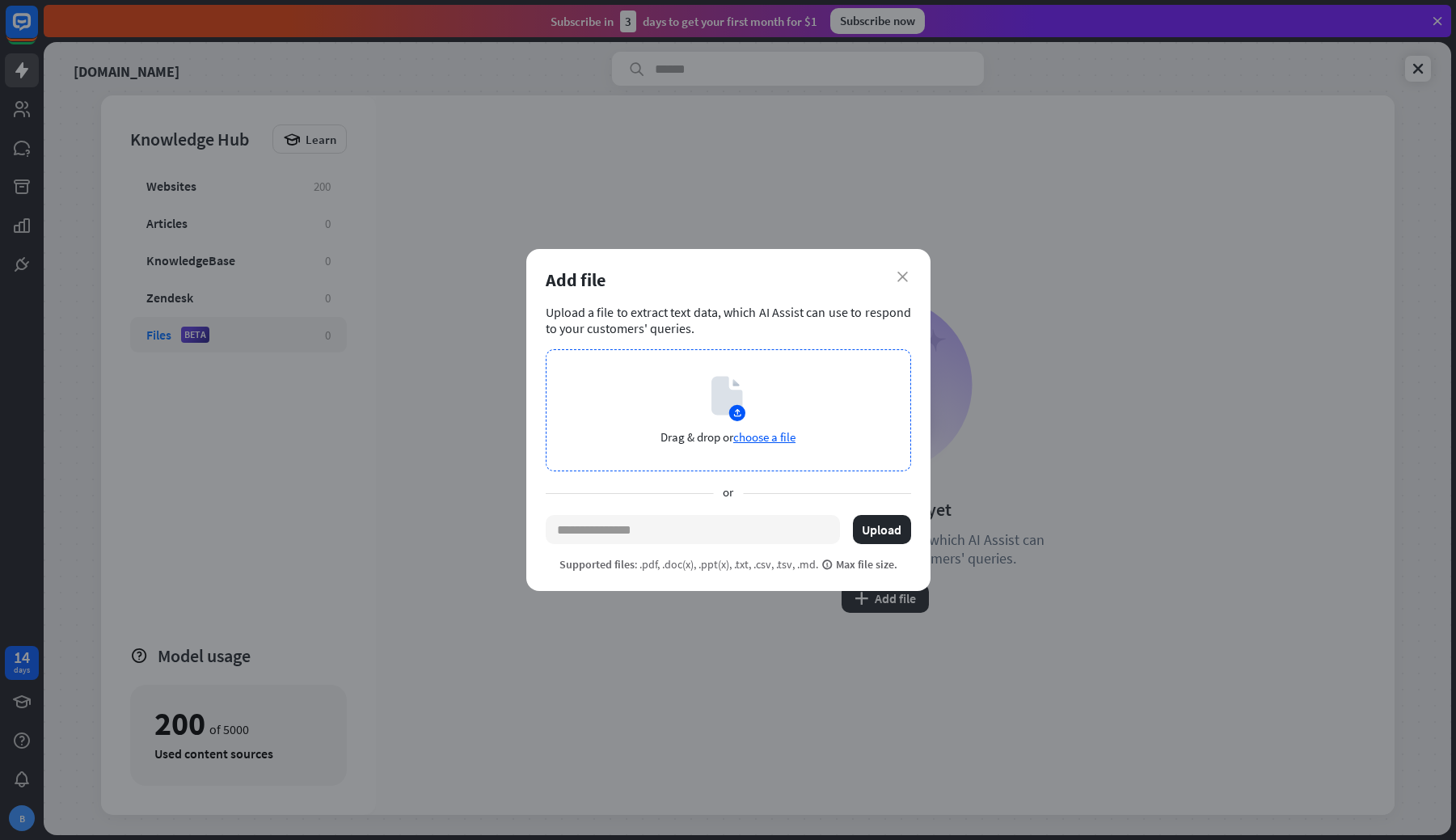
click at [711, 412] on icon at bounding box center [728, 399] width 34 height 45
